Goal: Complete application form: Complete application form

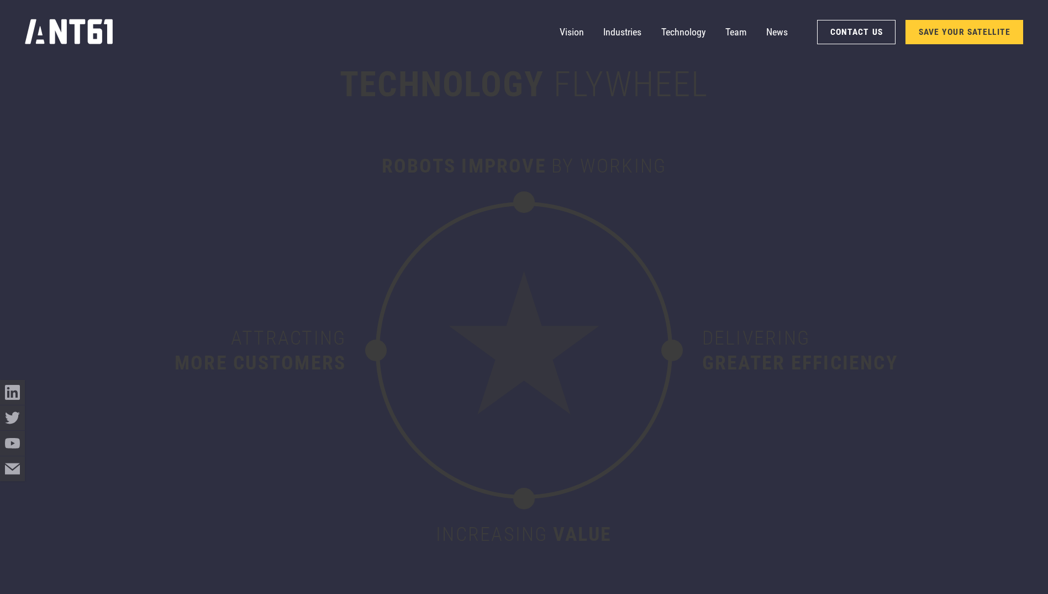
scroll to position [6110, 0]
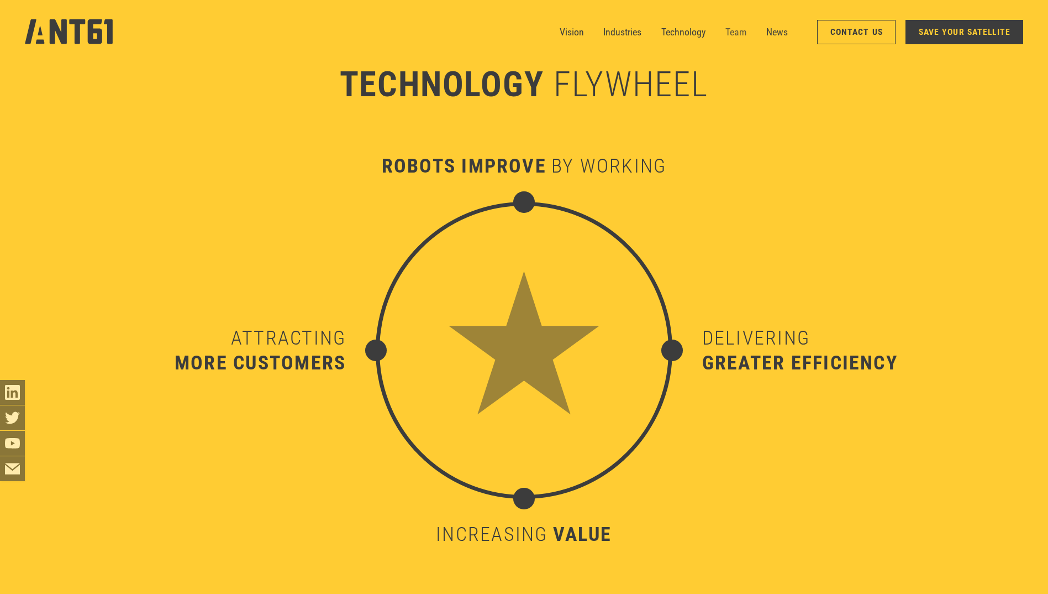
click at [746, 34] on link "Team" at bounding box center [736, 32] width 21 height 25
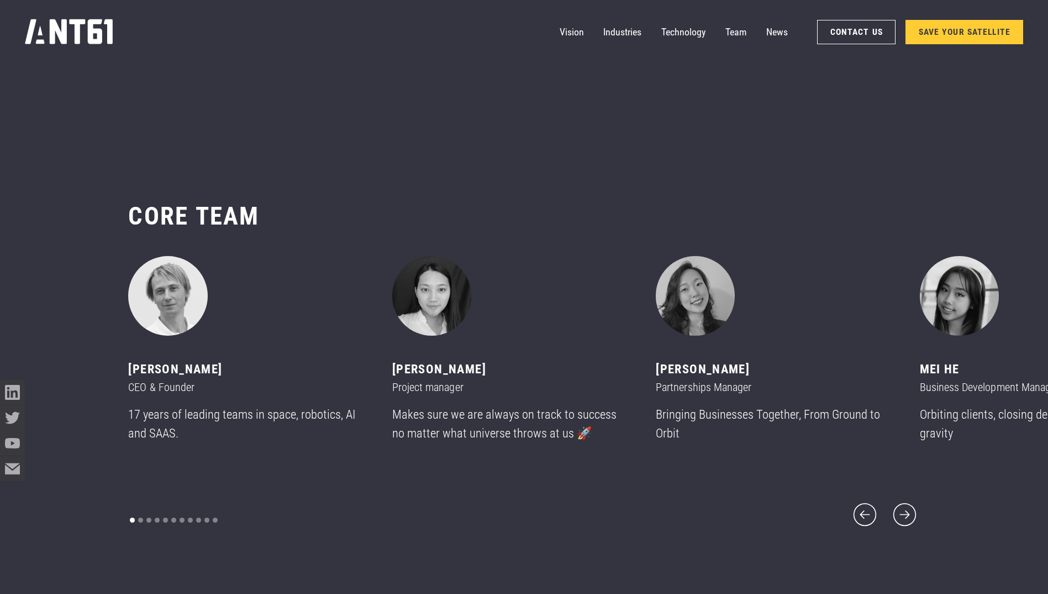
scroll to position [7058, 0]
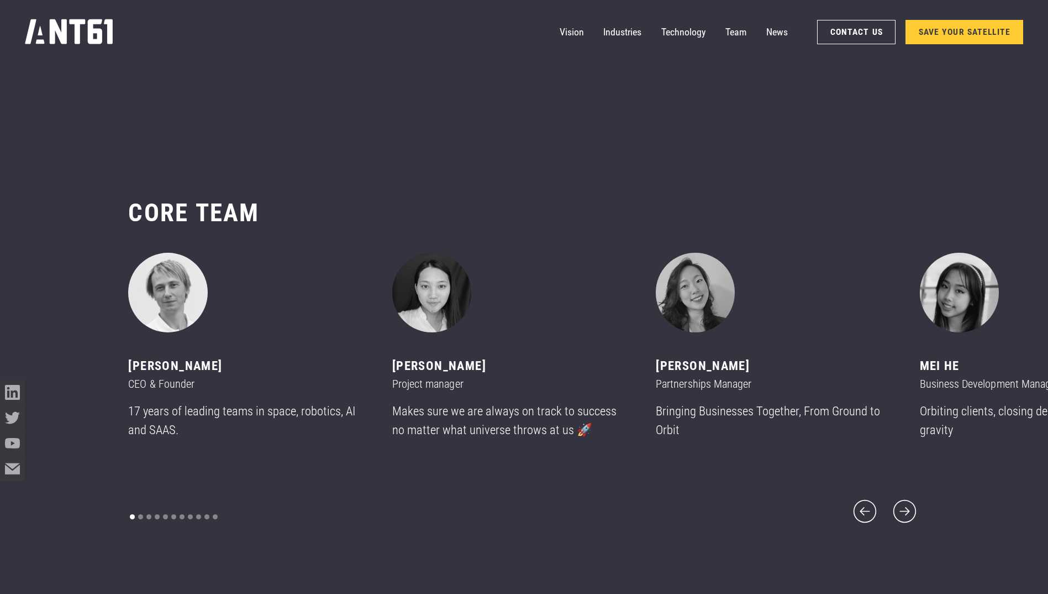
click at [936, 30] on link "SAVE YOUR SATELLITE" at bounding box center [965, 32] width 118 height 24
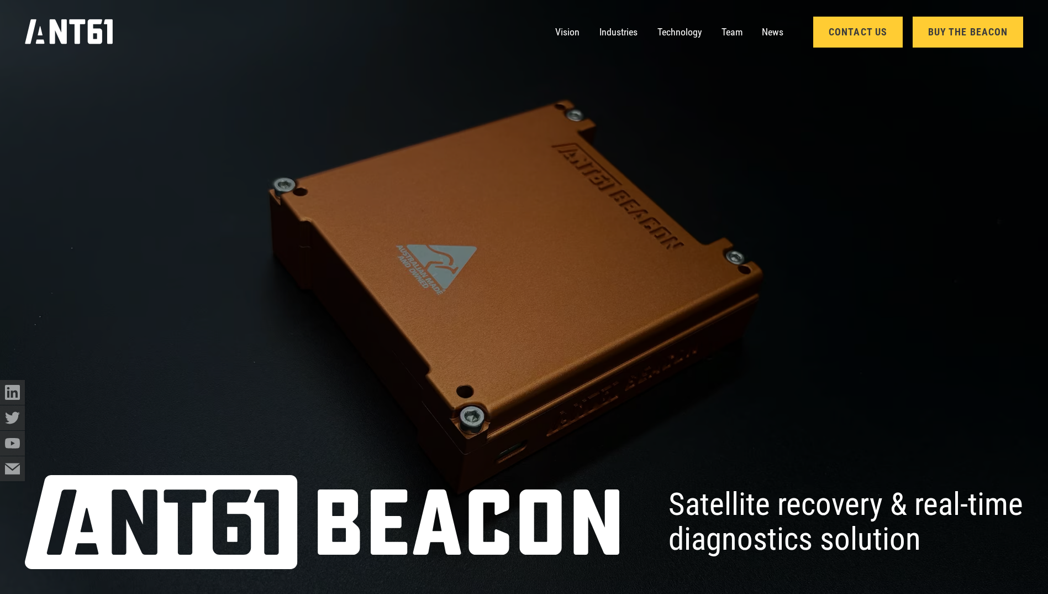
click at [849, 41] on link "Contact Us" at bounding box center [858, 32] width 90 height 31
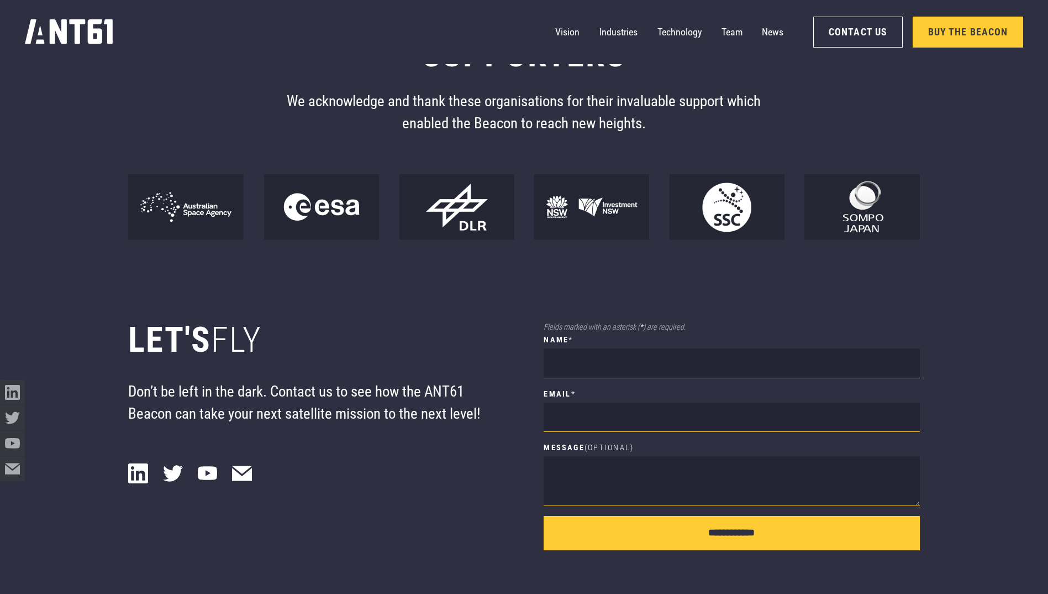
scroll to position [9992, 0]
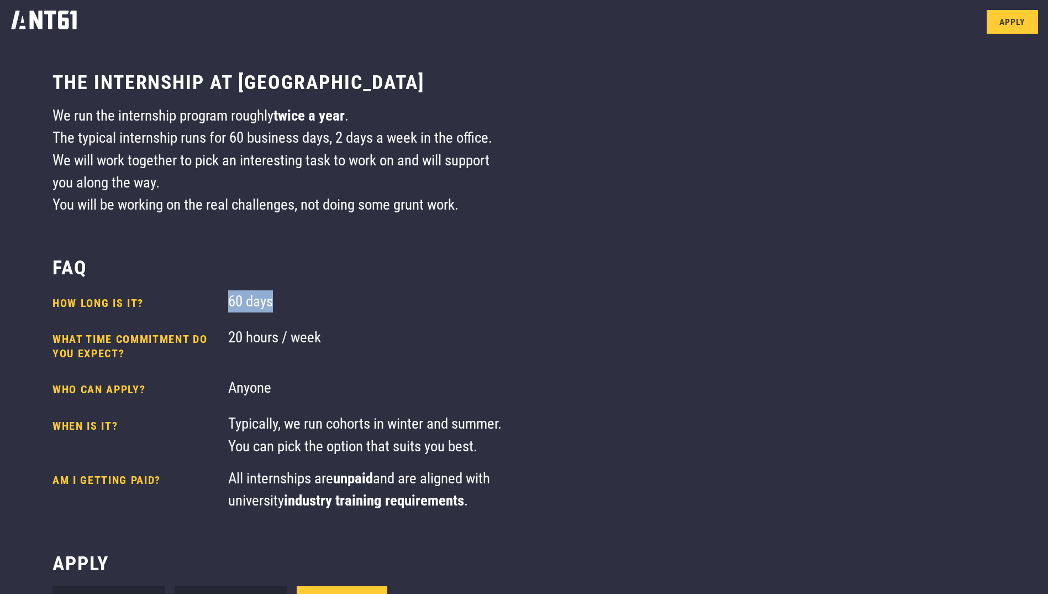
drag, startPoint x: 318, startPoint y: 303, endPoint x: 344, endPoint y: 306, distance: 26.6
click at [344, 306] on div "**********" at bounding box center [278, 573] width 556 height 1026
click at [468, 365] on div "20 hours / week" at bounding box center [366, 346] width 276 height 40
drag, startPoint x: 368, startPoint y: 496, endPoint x: 386, endPoint y: 496, distance: 17.7
click at [386, 496] on div "All internships are unpaid and are aligned with university industry training re…" at bounding box center [366, 489] width 276 height 45
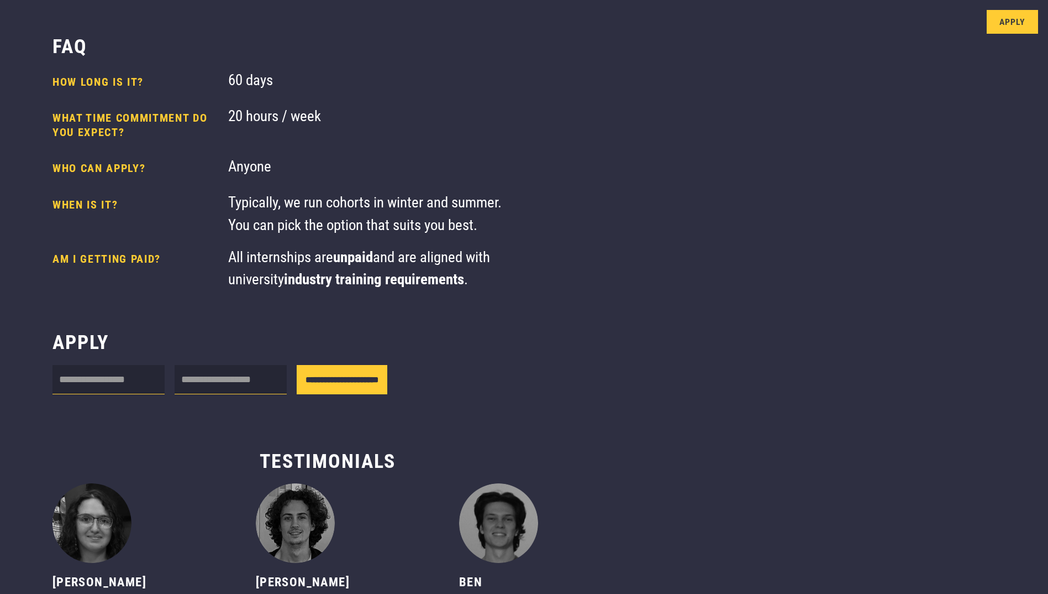
click at [667, 343] on body "**********" at bounding box center [524, 322] width 1048 height 1086
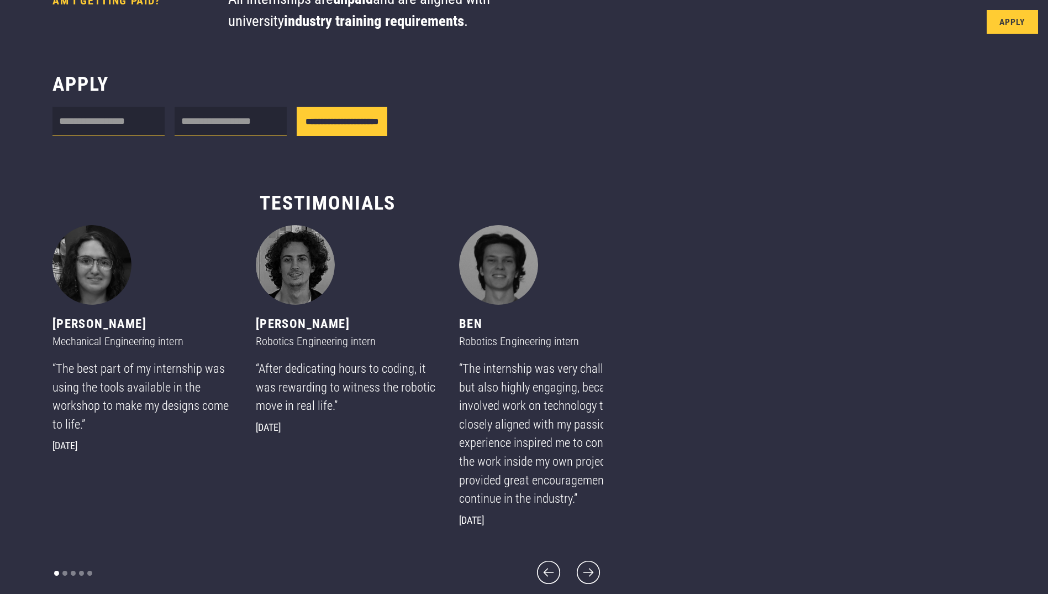
scroll to position [574, 0]
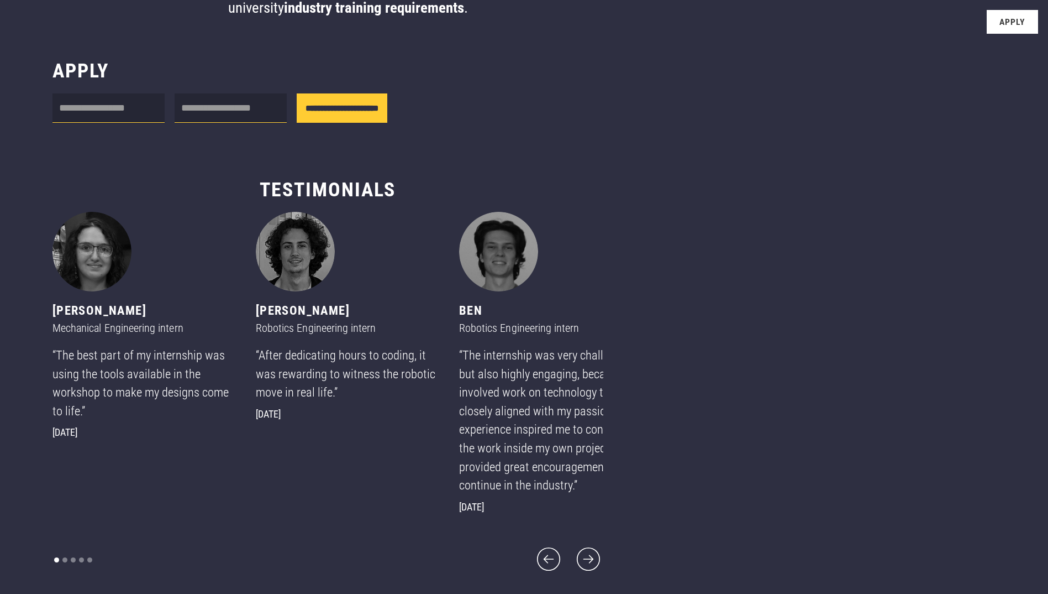
click at [1006, 21] on link "Apply" at bounding box center [1012, 22] width 51 height 24
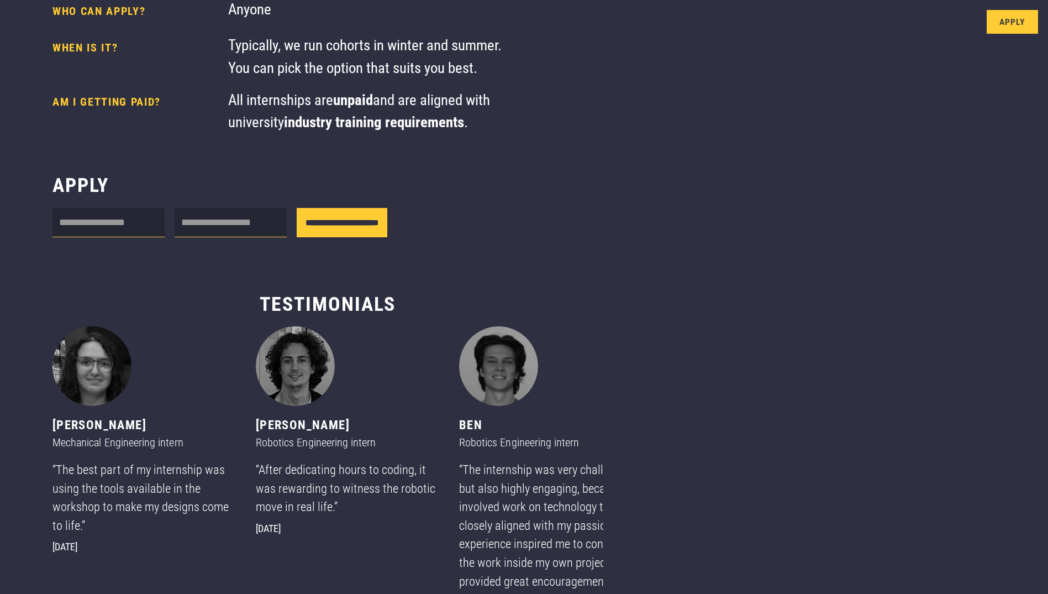
scroll to position [353, 0]
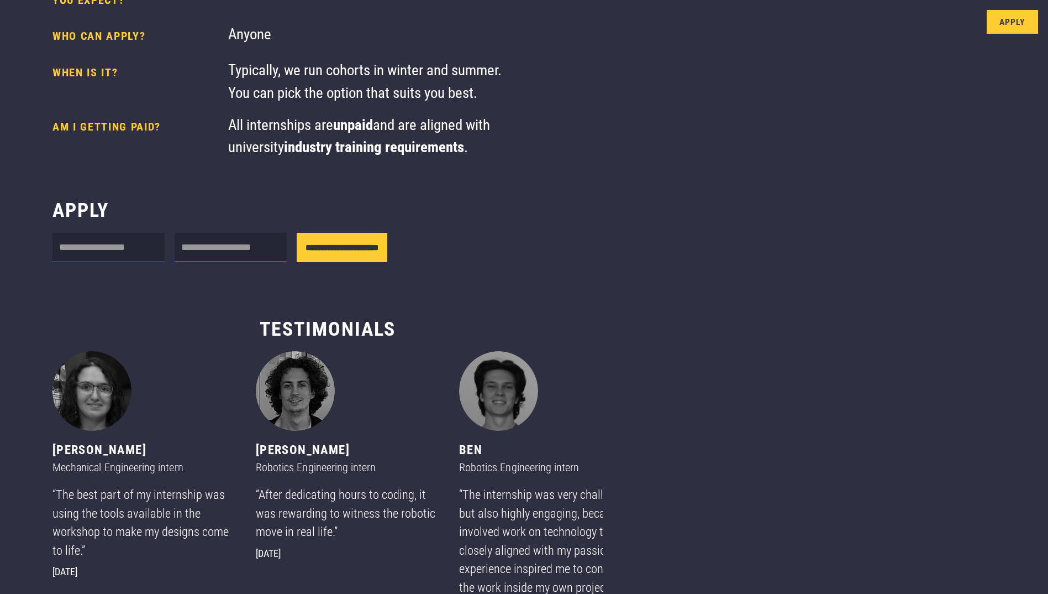
drag, startPoint x: 134, startPoint y: 279, endPoint x: 144, endPoint y: 277, distance: 10.1
click at [136, 262] on input "Internship form" at bounding box center [108, 248] width 112 height 30
click at [280, 262] on input "Internship form" at bounding box center [231, 248] width 112 height 30
click at [118, 260] on input "Internship form" at bounding box center [108, 248] width 112 height 30
drag, startPoint x: 248, startPoint y: 267, endPoint x: 187, endPoint y: 270, distance: 60.3
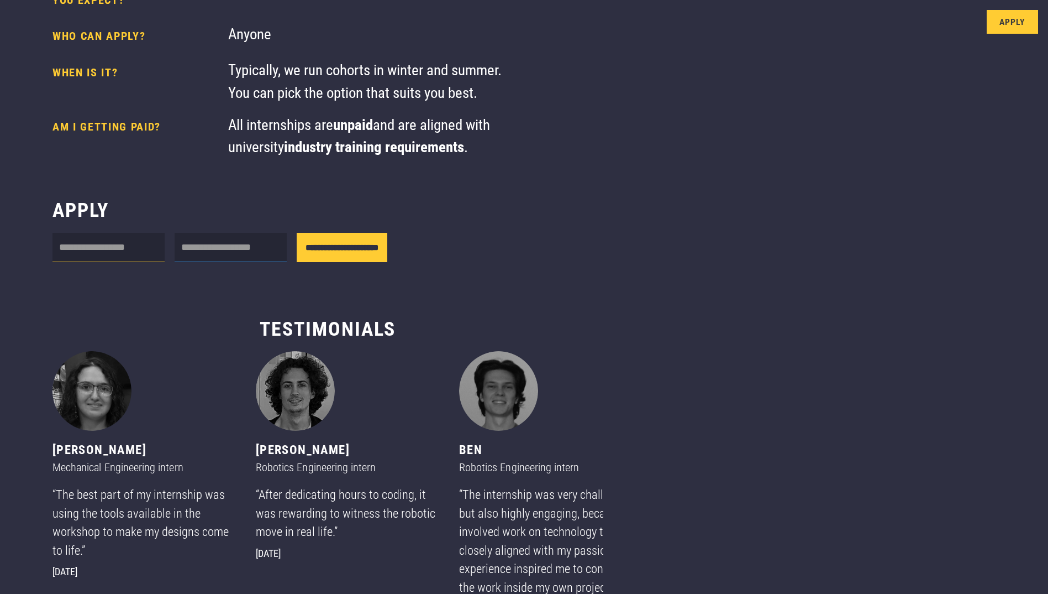
click at [248, 262] on input "Internship form" at bounding box center [231, 248] width 112 height 30
click at [375, 218] on div "**********" at bounding box center [278, 220] width 556 height 1026
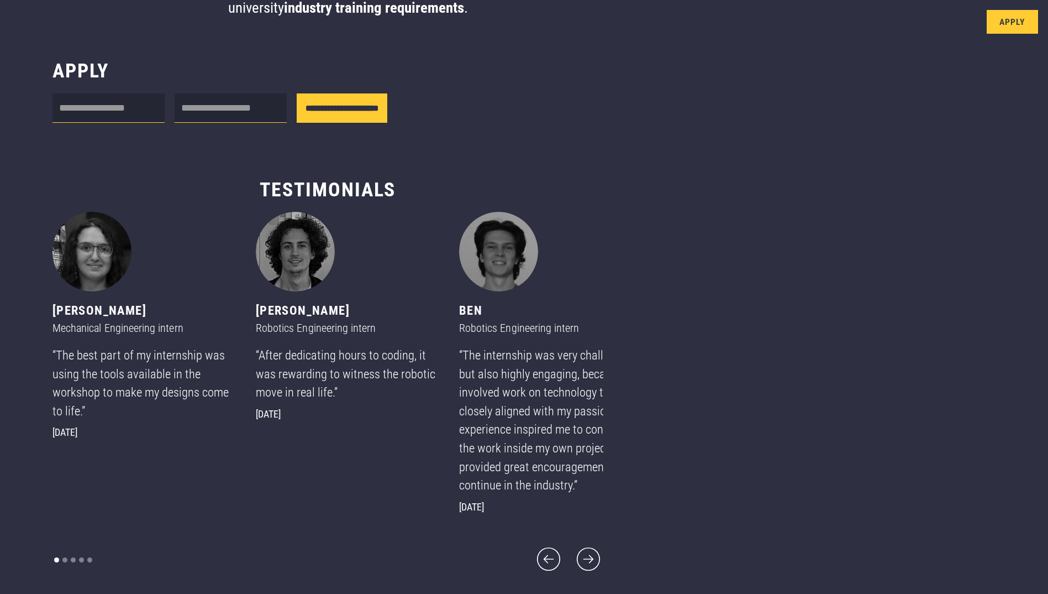
scroll to position [408, 0]
